Goal: Information Seeking & Learning: Find specific fact

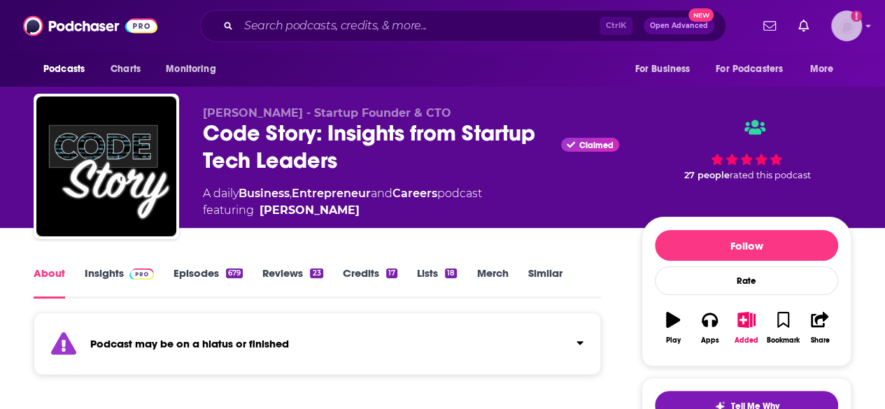
click at [849, 27] on img "Logged in as audreytaylor13" at bounding box center [846, 25] width 31 height 31
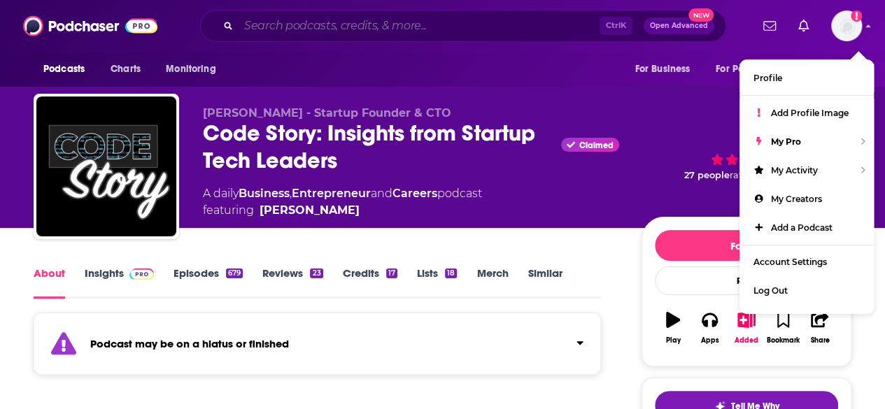
click at [406, 32] on input "Search podcasts, credits, & more..." at bounding box center [418, 26] width 361 height 22
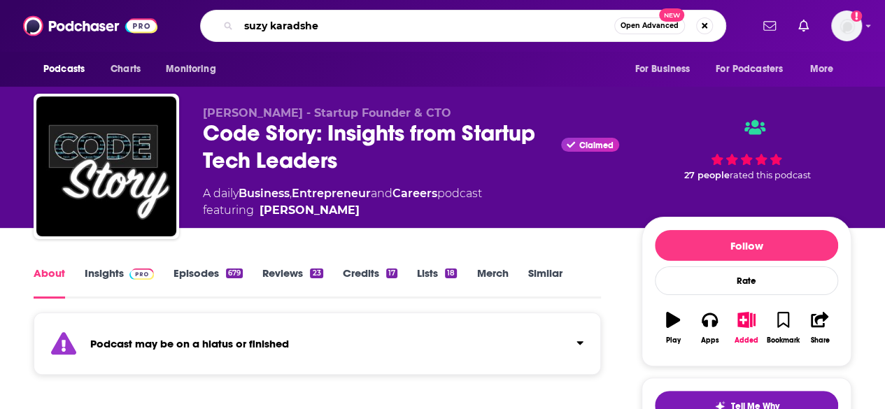
type input "[PERSON_NAME]"
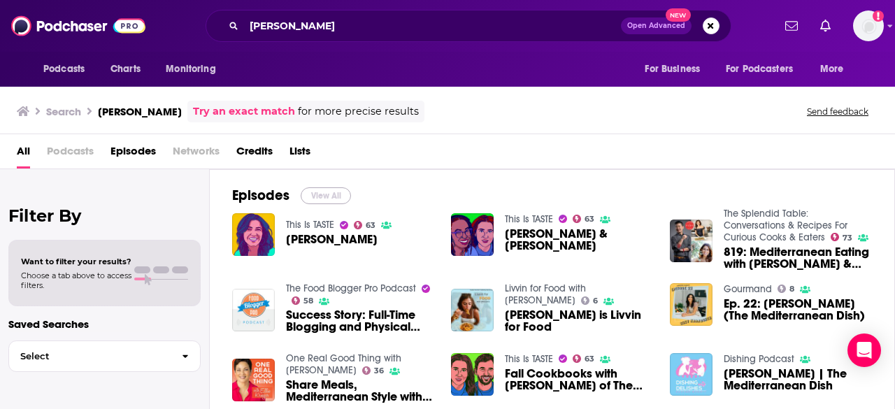
click at [319, 194] on button "View All" at bounding box center [326, 195] width 50 height 17
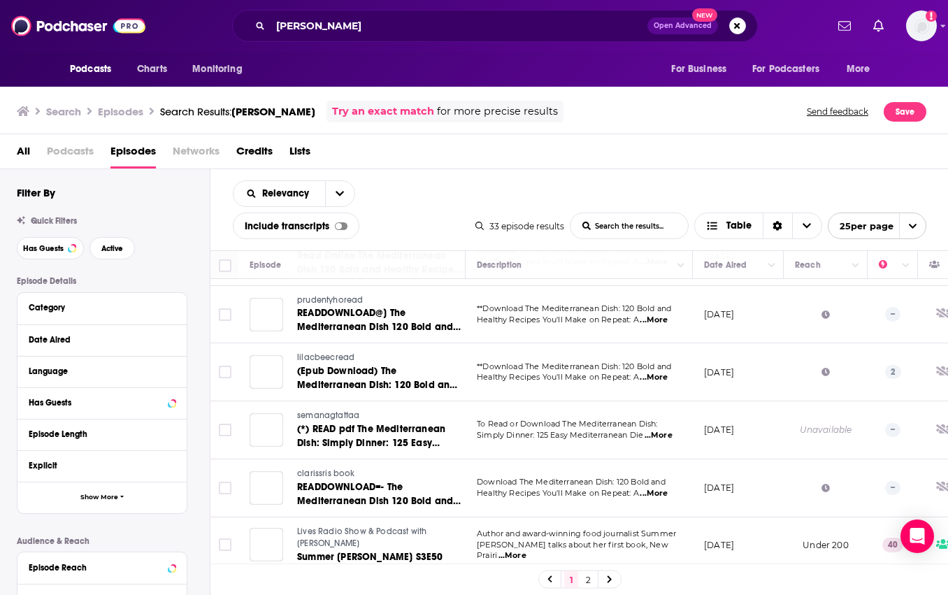
scroll to position [1148, 0]
click at [150, 199] on div "Filter By" at bounding box center [113, 192] width 193 height 13
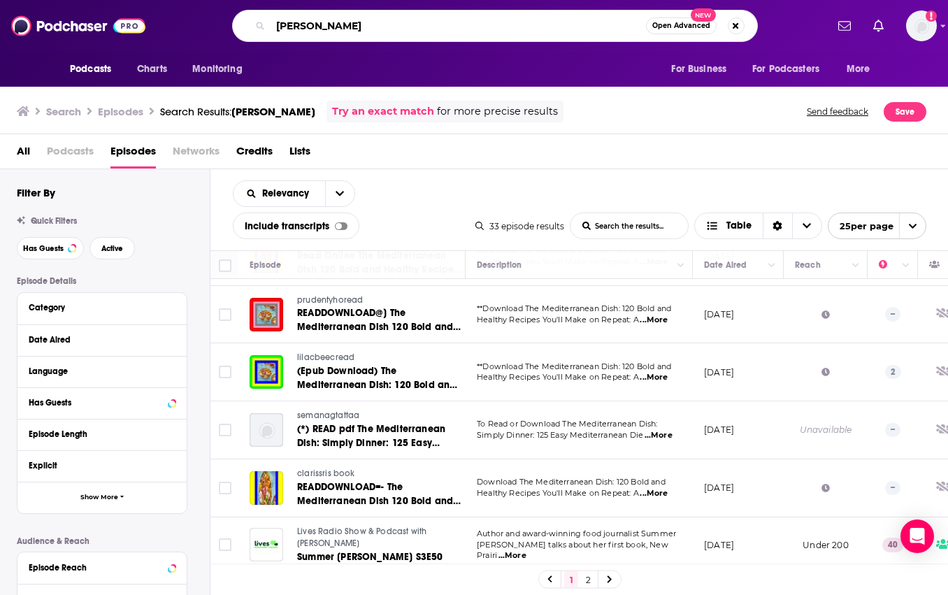
drag, startPoint x: 366, startPoint y: 22, endPoint x: 270, endPoint y: 23, distance: 95.8
click at [271, 23] on input "[PERSON_NAME]" at bounding box center [459, 26] width 376 height 22
drag, startPoint x: 51, startPoint y: 75, endPoint x: 556, endPoint y: 6, distance: 509.5
click at [51, 75] on div "Podcasts Charts Monitoring For Business For Podcasters More" at bounding box center [474, 69] width 895 height 35
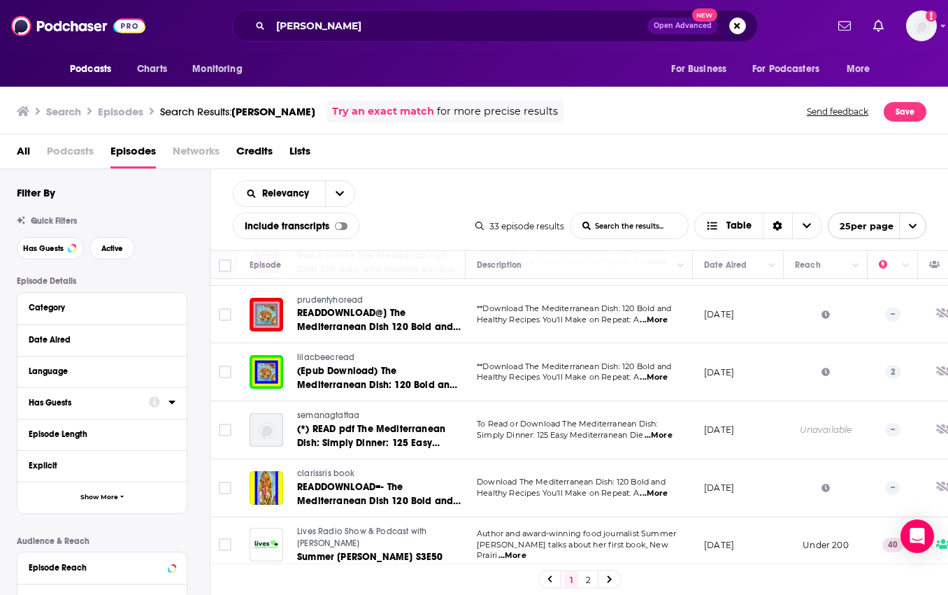
click at [41, 58] on div "Podcasts Charts Monitoring For Business For Podcasters More" at bounding box center [474, 69] width 895 height 35
